Goal: Ask a question

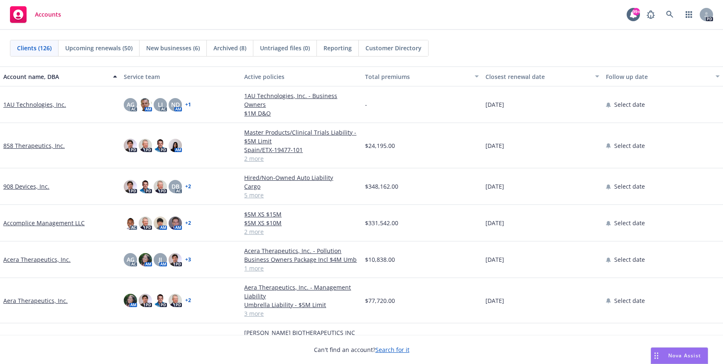
click at [680, 354] on span "Nova Assist" at bounding box center [684, 355] width 33 height 7
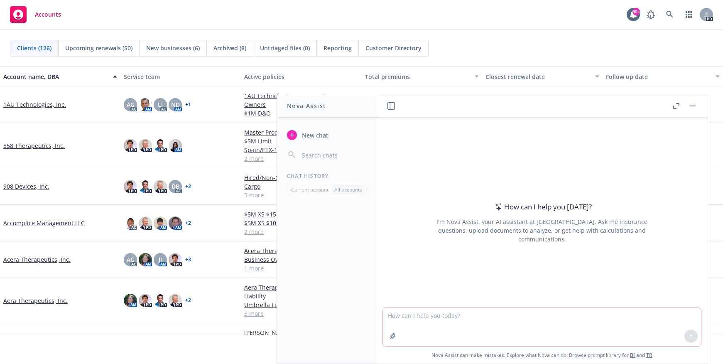
click at [391, 315] on textarea at bounding box center [542, 327] width 318 height 38
type textarea "What is the Newfront surplus lines license number for [US_STATE]"
